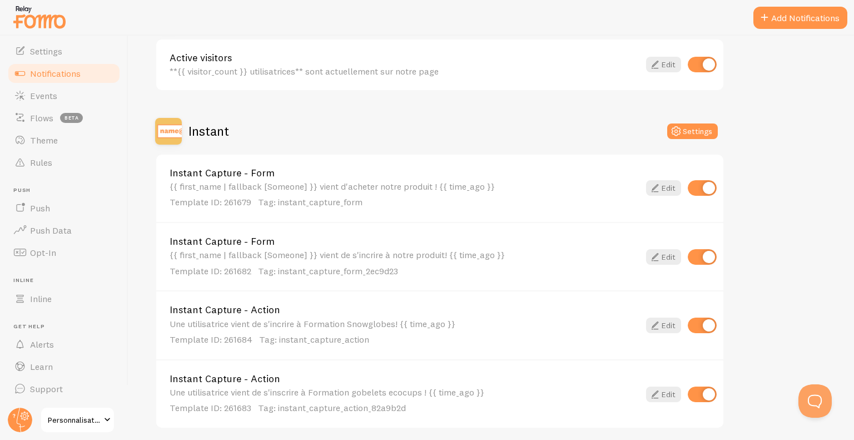
scroll to position [167, 0]
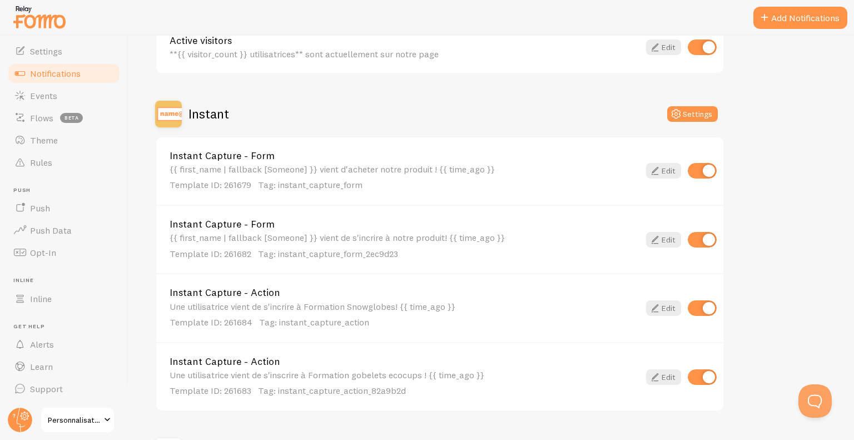
click at [362, 235] on div "{{ first_name | fallback [Someone] }} vient de s'incrire à notre produit! {{ ti…" at bounding box center [405, 245] width 470 height 27
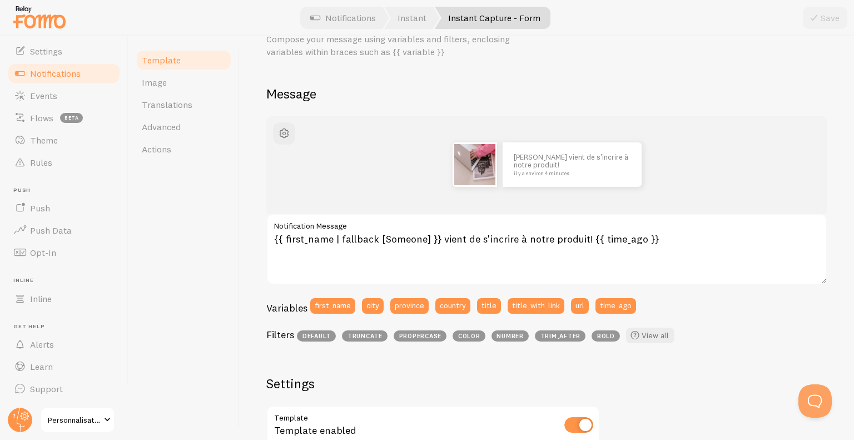
scroll to position [111, 0]
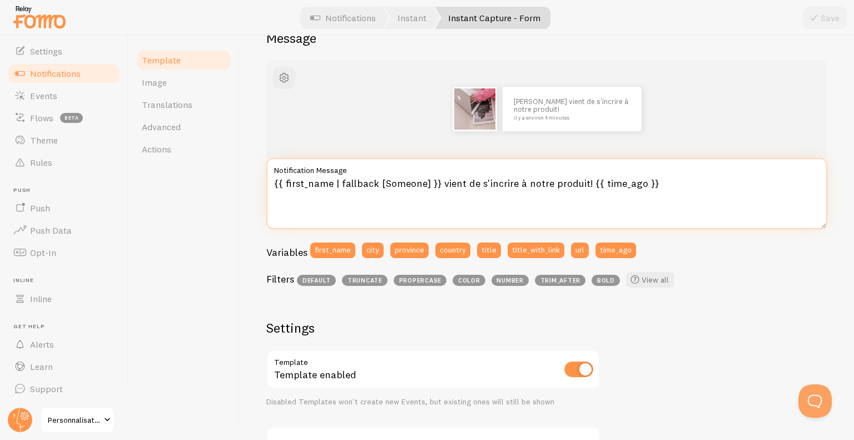
drag, startPoint x: 438, startPoint y: 184, endPoint x: 263, endPoint y: 198, distance: 175.8
click at [263, 198] on div "Instant Capture - Form Compose your message using variables and filters, enclos…" at bounding box center [547, 238] width 615 height 404
type textarea "Une utilisatrice vient de s'incrire à notre produit! {{ time_ago }}"
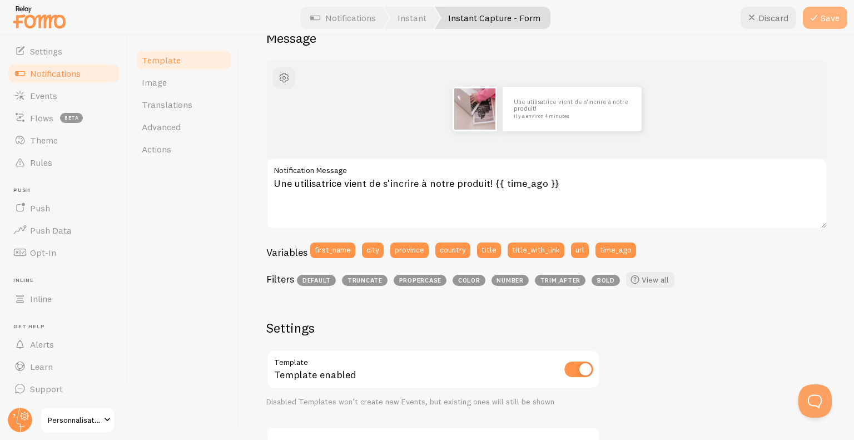
click at [825, 15] on button "Save" at bounding box center [825, 18] width 44 height 22
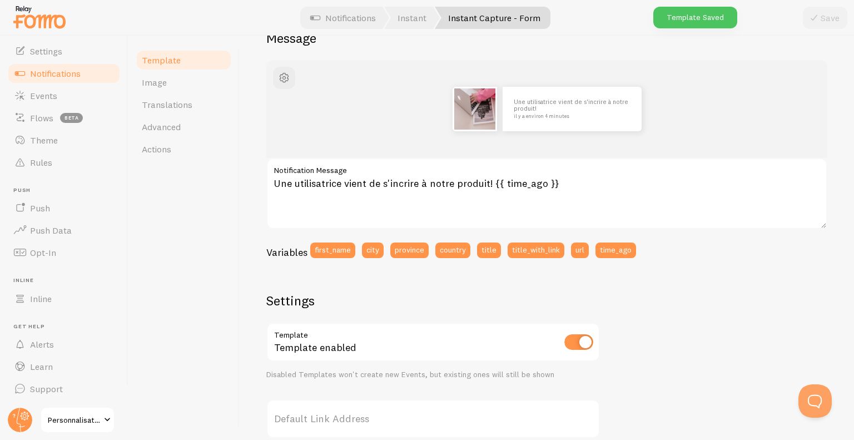
click at [65, 80] on link "Notifications" at bounding box center [64, 73] width 115 height 22
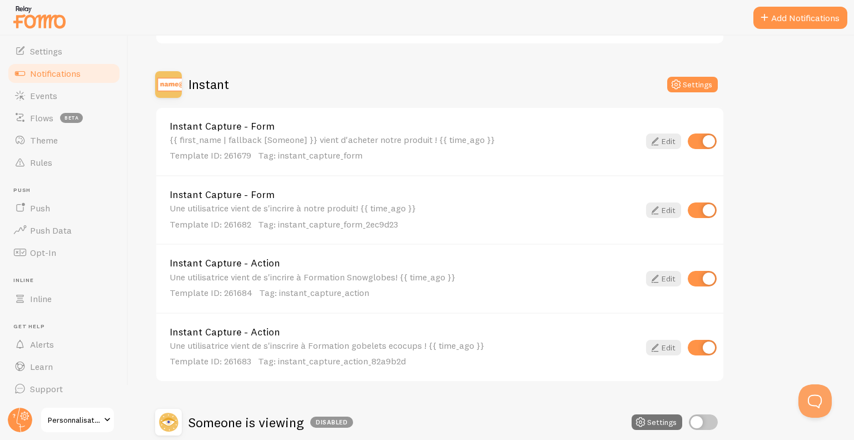
scroll to position [141, 0]
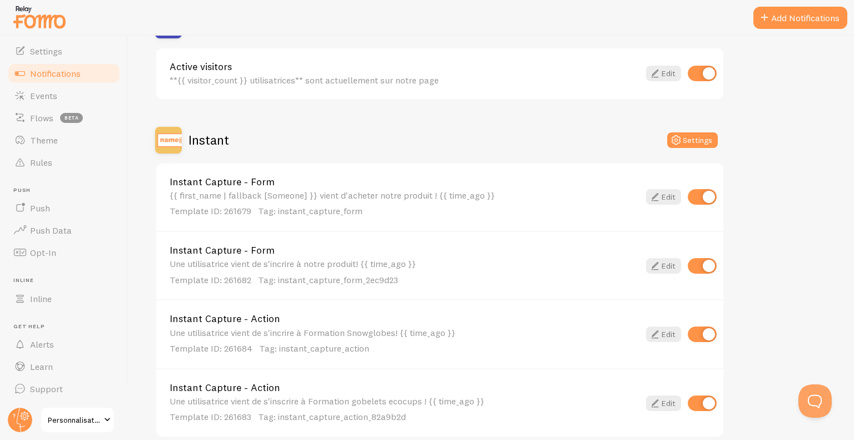
click at [328, 199] on div "{{ first_name | fallback [Someone] }} vient d'acheter notre produit ! {{ time_a…" at bounding box center [405, 203] width 470 height 27
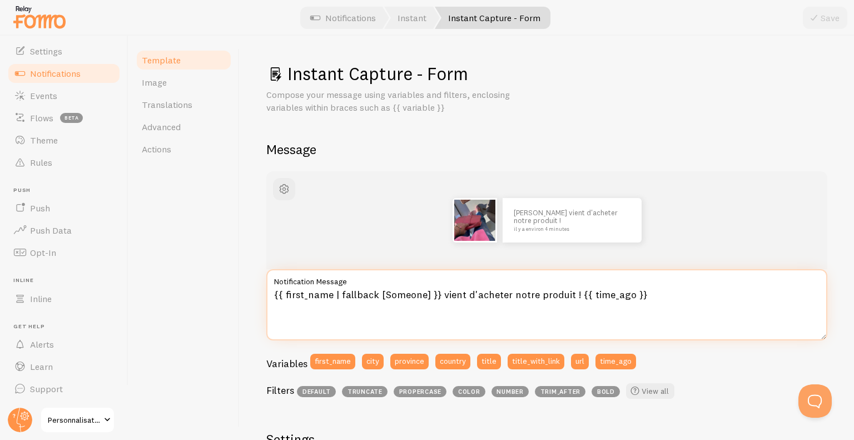
click at [439, 296] on textarea "{{ first_name | fallback [Someone] }} vient d'acheter notre produit ! {{ time_a…" at bounding box center [546, 304] width 561 height 71
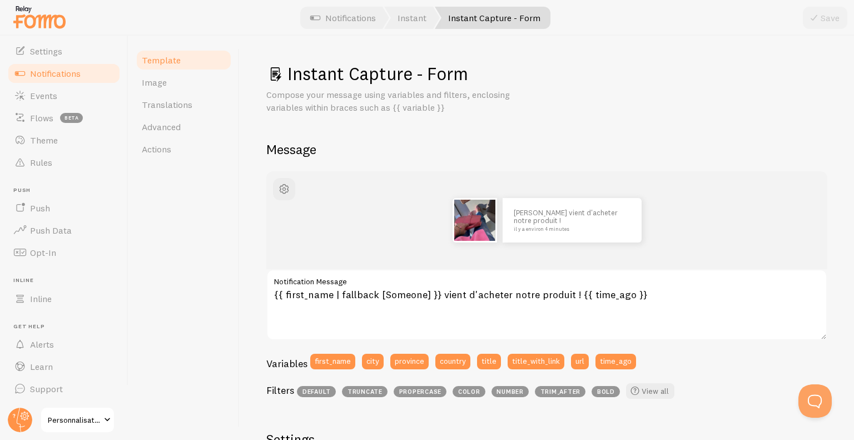
click at [89, 77] on link "Notifications" at bounding box center [64, 73] width 115 height 22
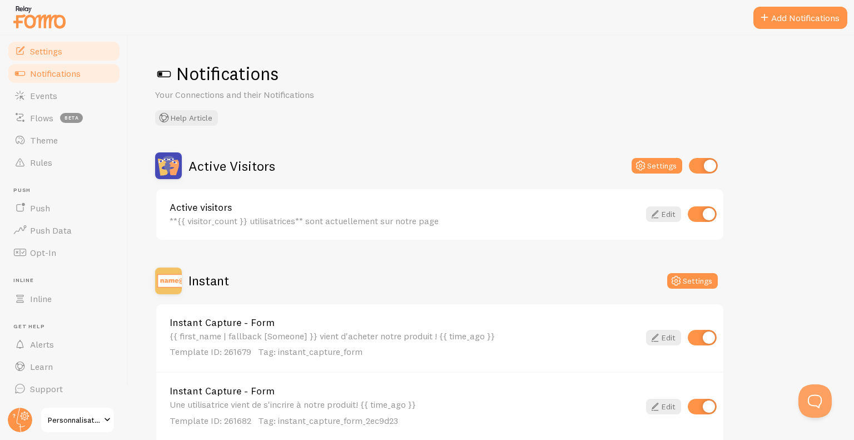
click at [59, 49] on span "Settings" at bounding box center [46, 51] width 32 height 11
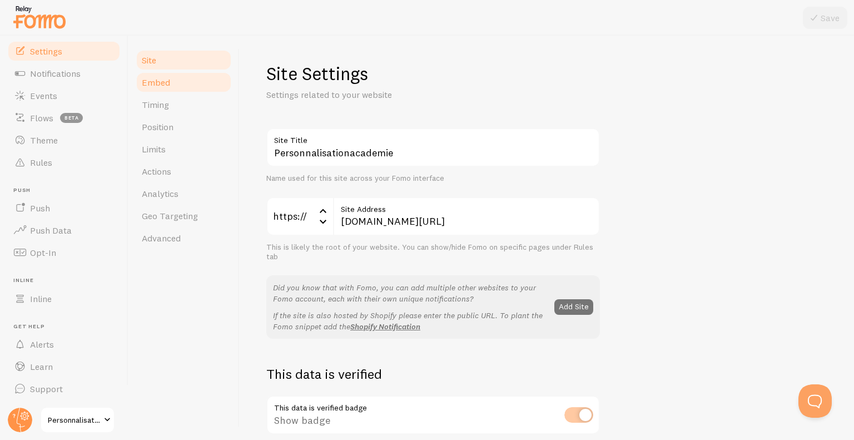
click at [147, 82] on span "Embed" at bounding box center [156, 82] width 28 height 11
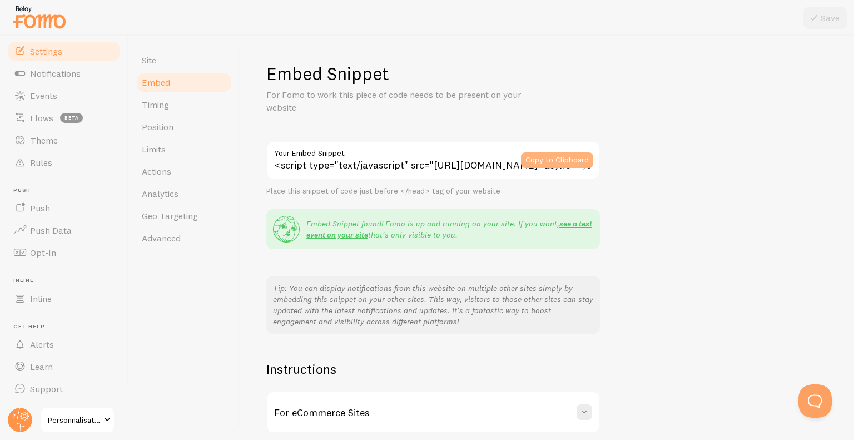
drag, startPoint x: 568, startPoint y: 150, endPoint x: 567, endPoint y: 156, distance: 6.2
click at [568, 152] on div "Copy to Clipboard" at bounding box center [560, 160] width 79 height 39
click at [567, 157] on button "Copy to Clipboard" at bounding box center [557, 160] width 72 height 16
